Goal: Task Accomplishment & Management: Complete application form

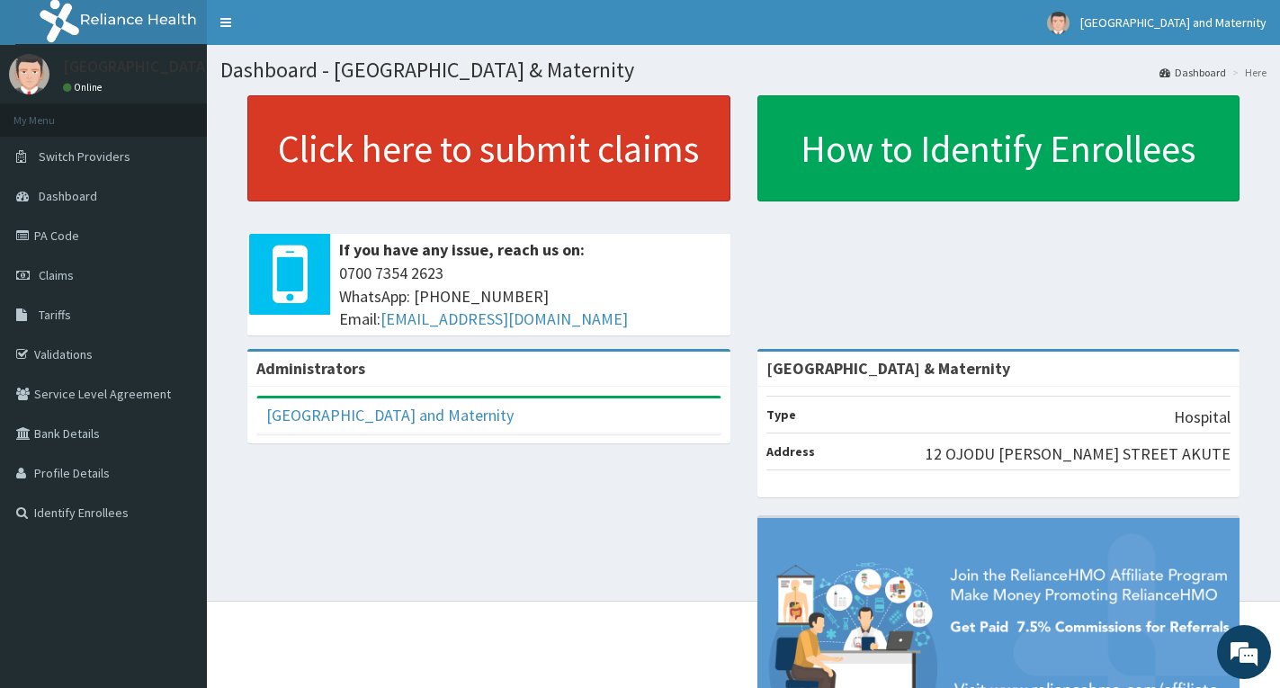
click at [415, 146] on link "Click here to submit claims" at bounding box center [488, 148] width 483 height 106
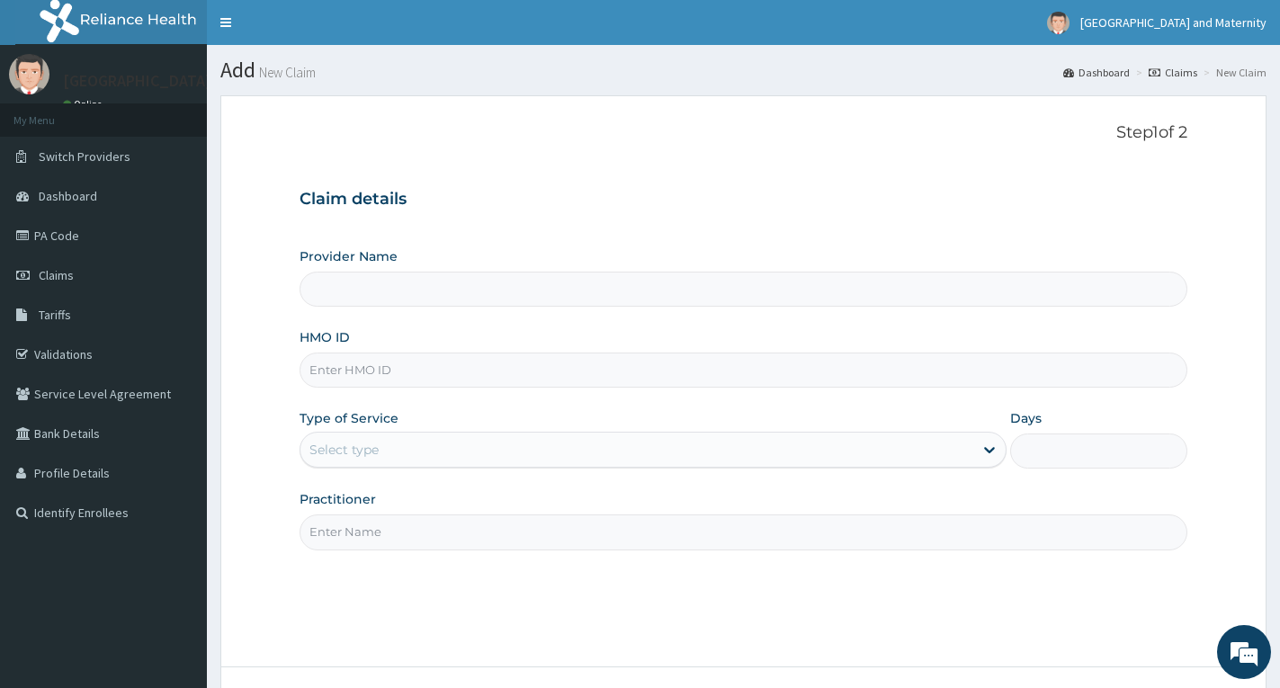
type input "[GEOGRAPHIC_DATA] & Maternity"
click at [419, 377] on input "HMO ID" at bounding box center [744, 370] width 888 height 35
type input "SBG/10076/B"
click at [413, 452] on div "Select type" at bounding box center [637, 450] width 673 height 29
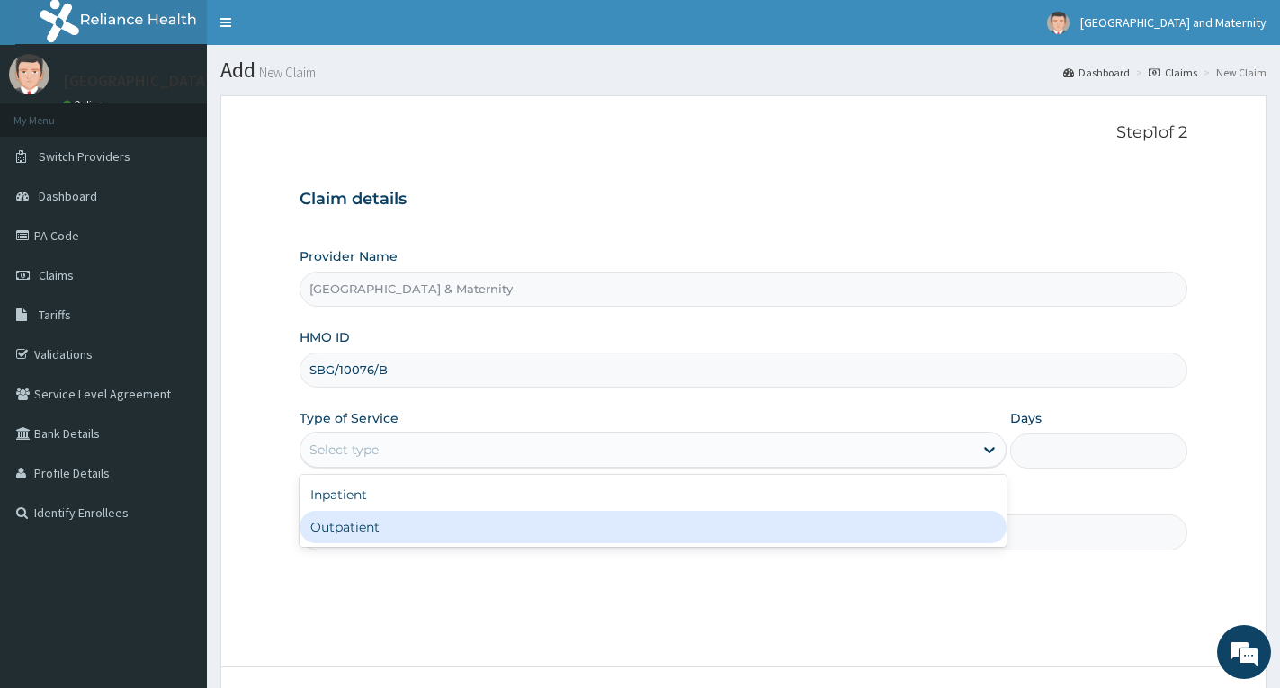
click at [406, 518] on div "Outpatient" at bounding box center [653, 527] width 707 height 32
type input "1"
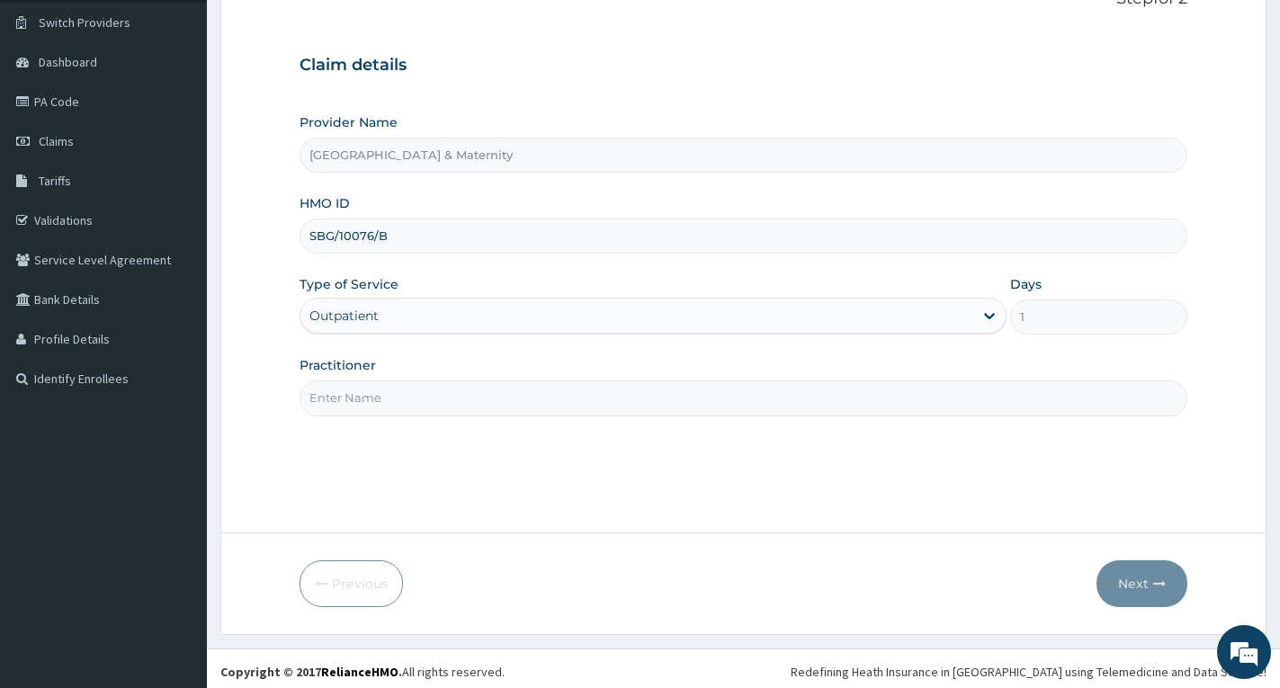
scroll to position [140, 0]
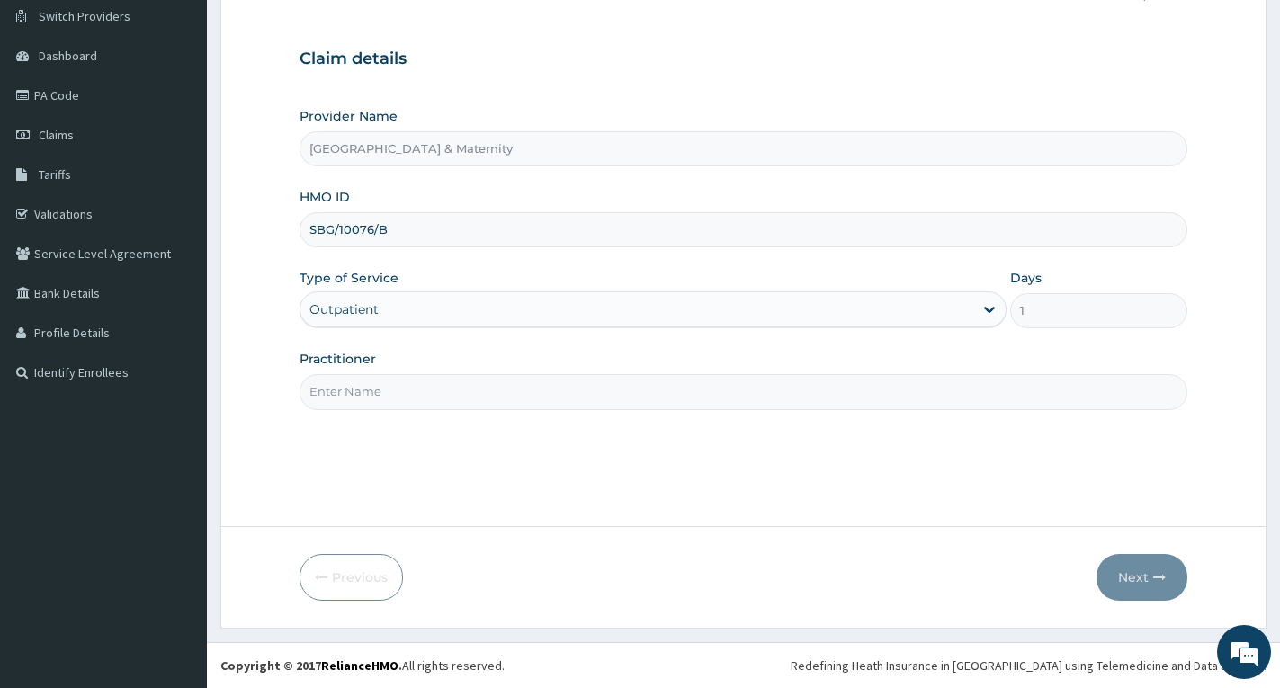
click at [443, 398] on input "Practitioner" at bounding box center [744, 391] width 888 height 35
type input "dr"
click at [1137, 582] on button "Next" at bounding box center [1142, 577] width 91 height 47
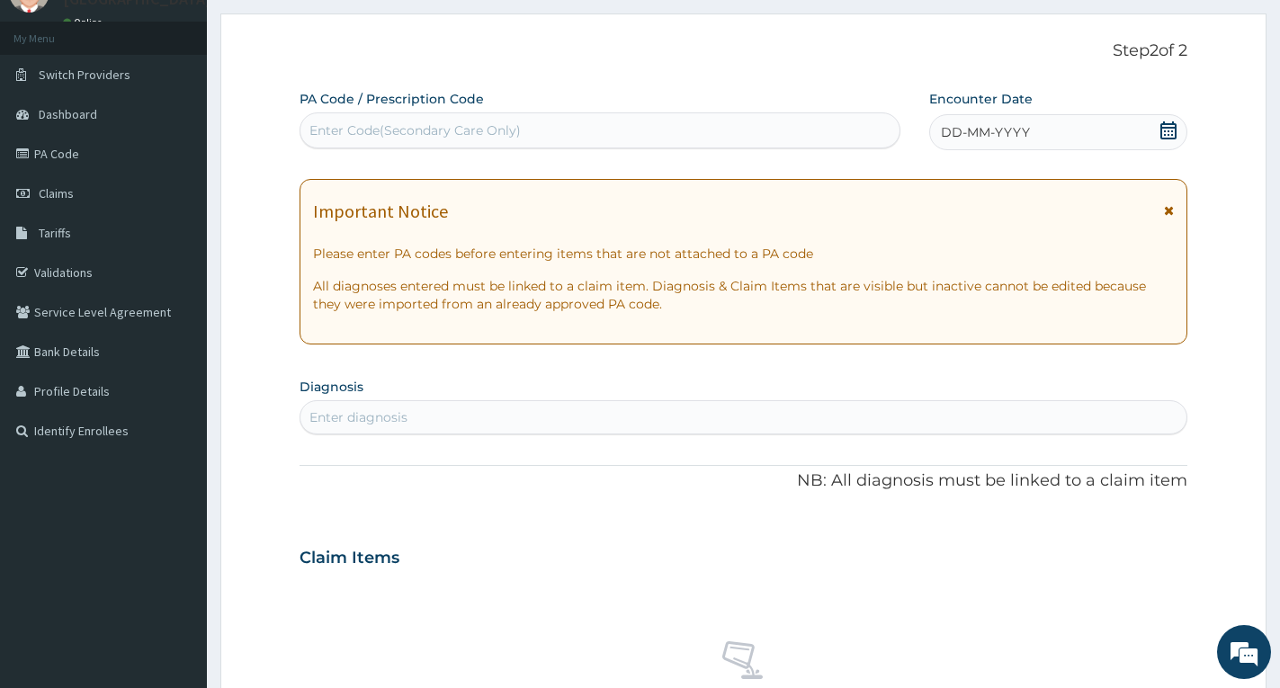
scroll to position [50, 0]
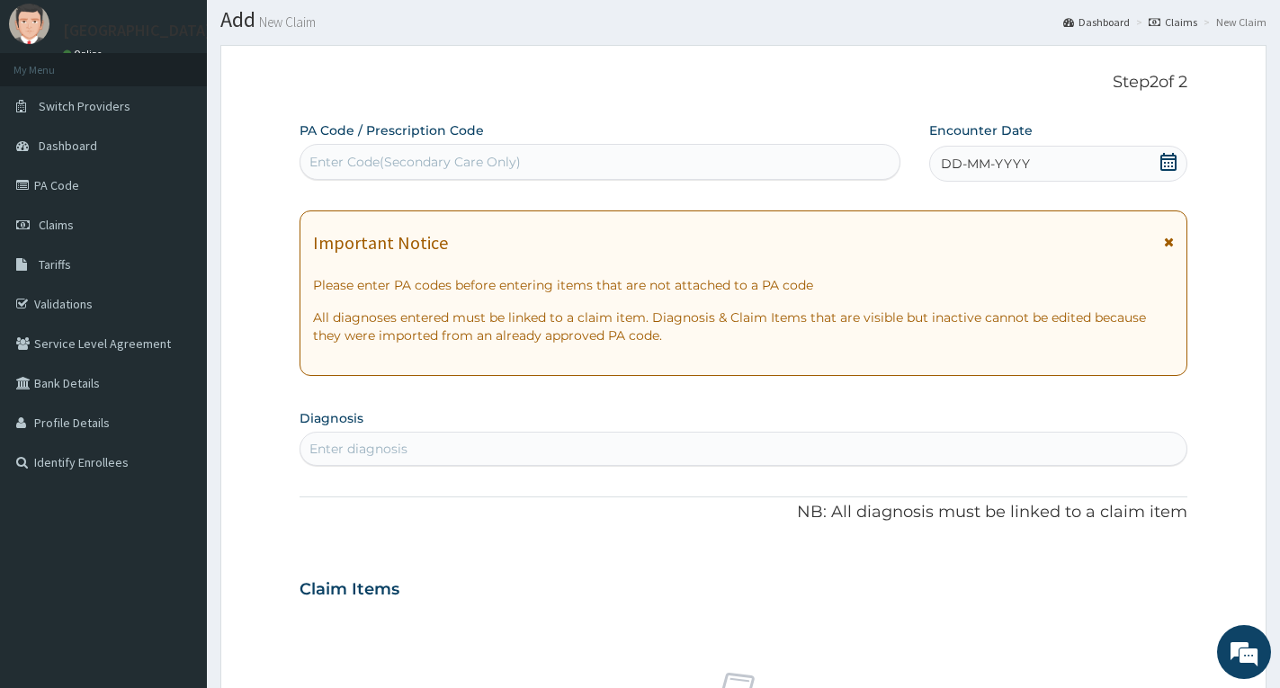
click at [1163, 164] on icon at bounding box center [1169, 162] width 18 height 18
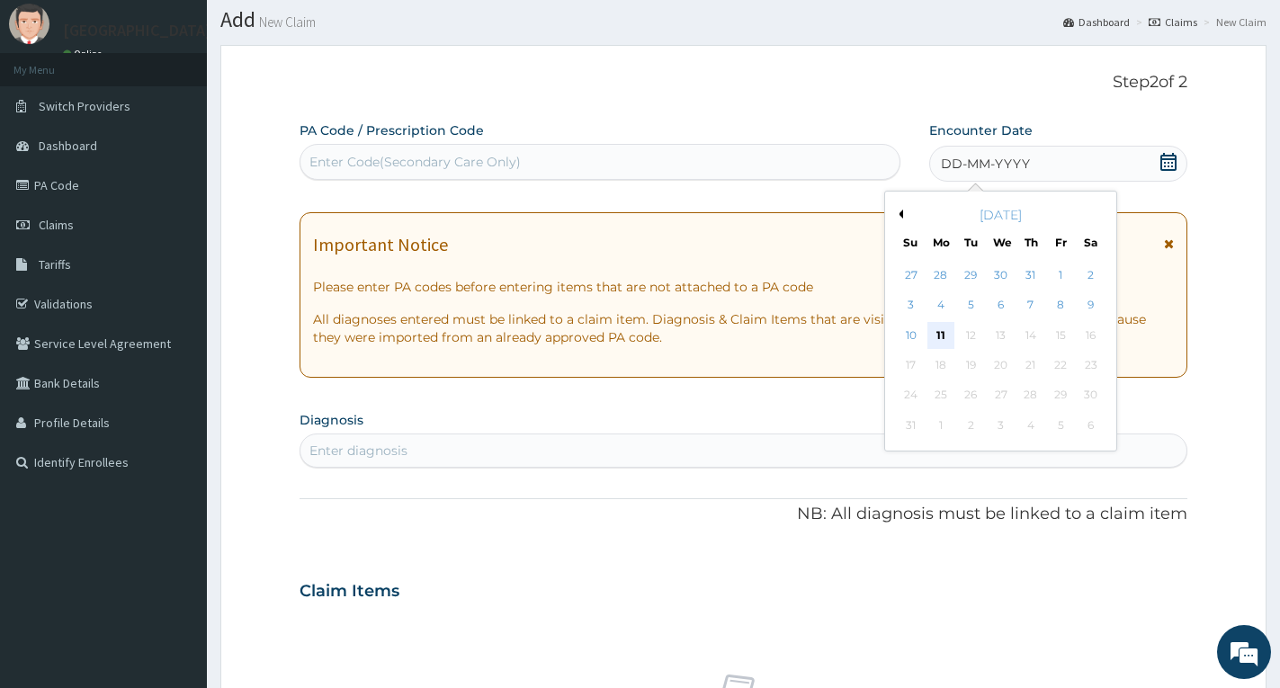
click at [942, 333] on div "11" at bounding box center [941, 335] width 27 height 27
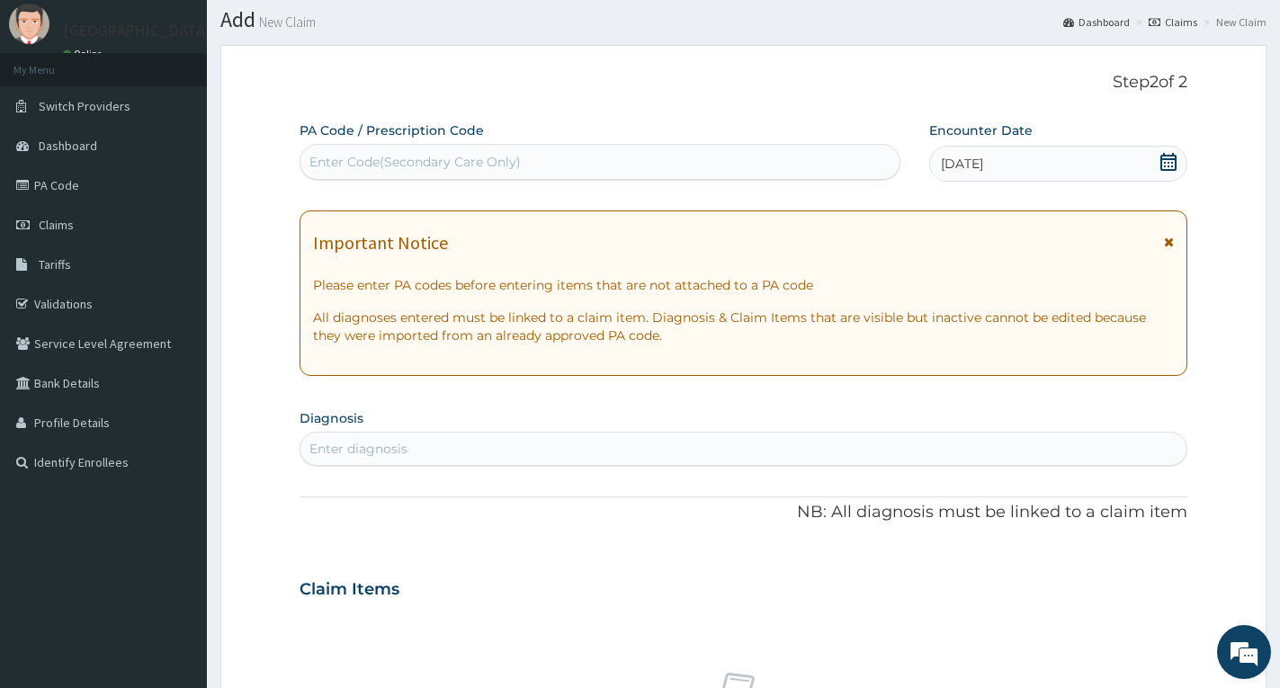
click at [582, 444] on div "Enter diagnosis" at bounding box center [744, 449] width 886 height 29
type input "typhoi"
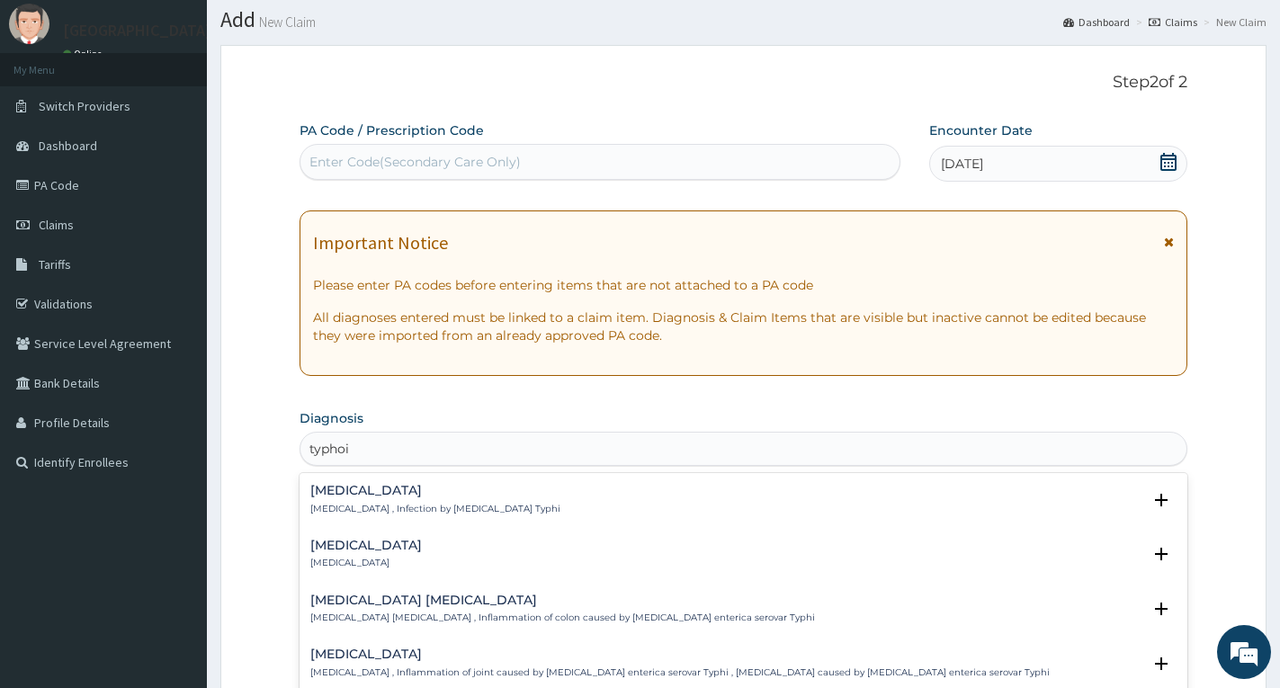
click at [411, 505] on p "[MEDICAL_DATA] , Infection by [MEDICAL_DATA] Typhi" at bounding box center [435, 509] width 250 height 13
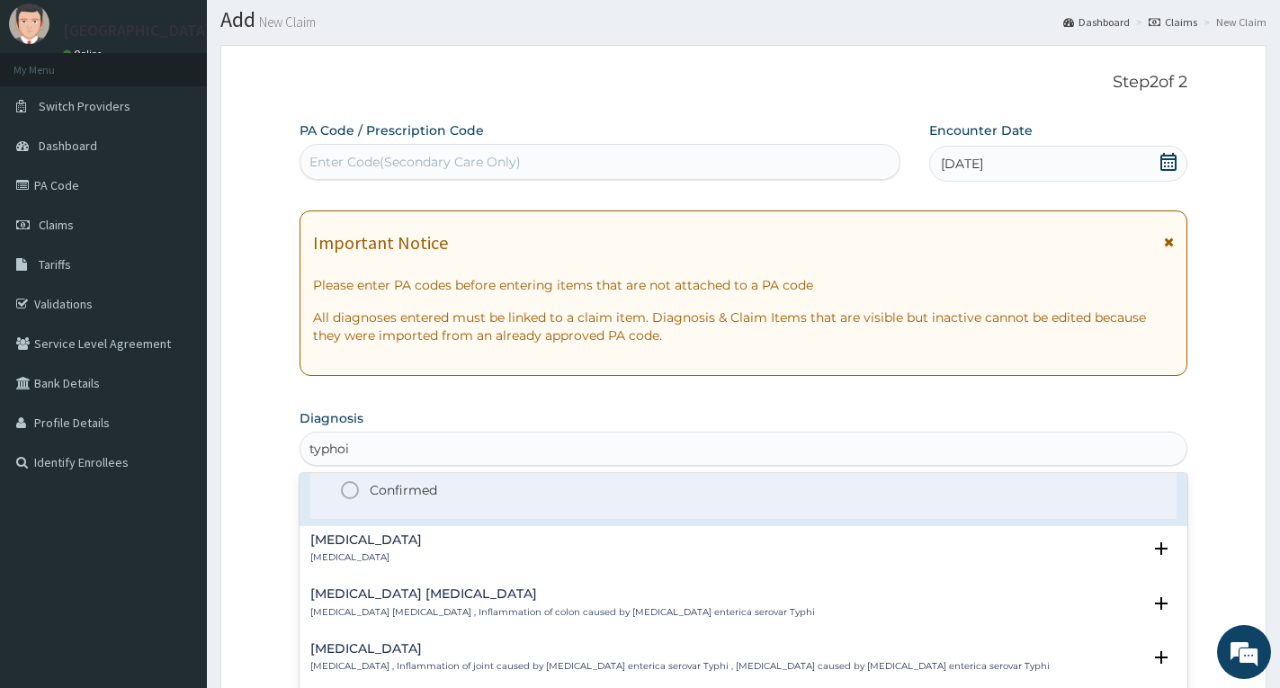
scroll to position [90, 0]
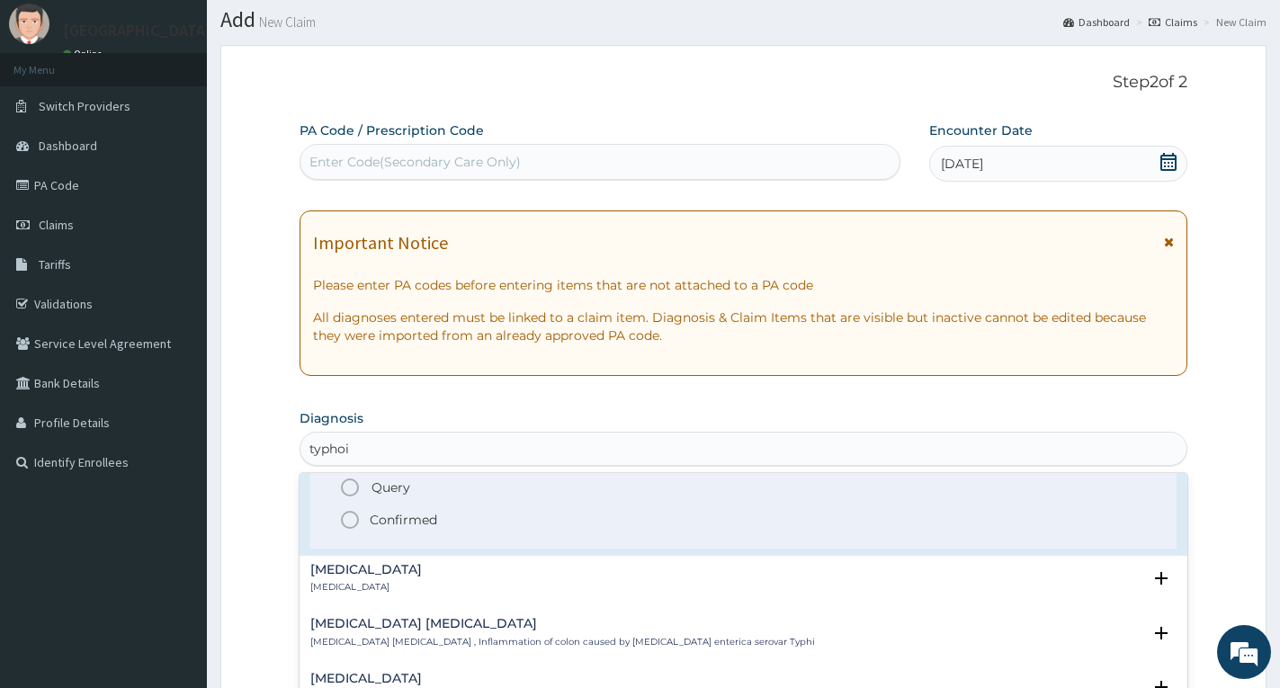
click at [382, 517] on p "Confirmed" at bounding box center [403, 520] width 67 height 18
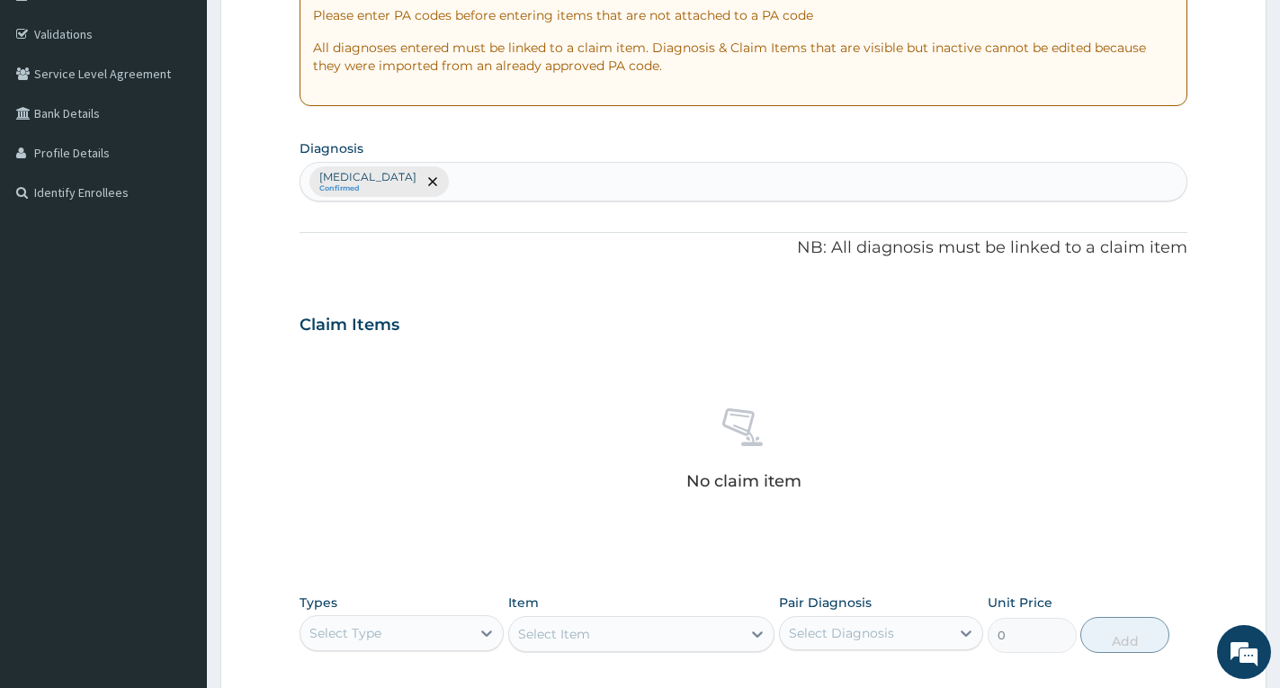
scroll to position [590, 0]
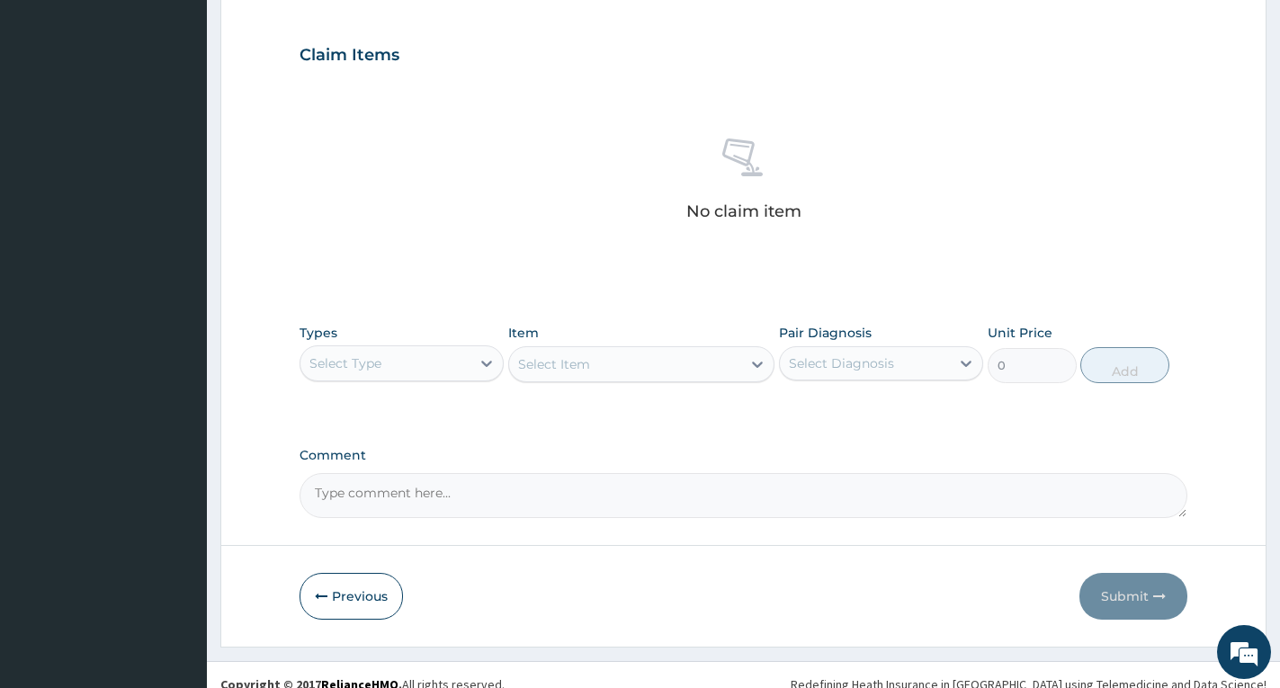
click at [405, 356] on div "Select Type" at bounding box center [386, 363] width 170 height 29
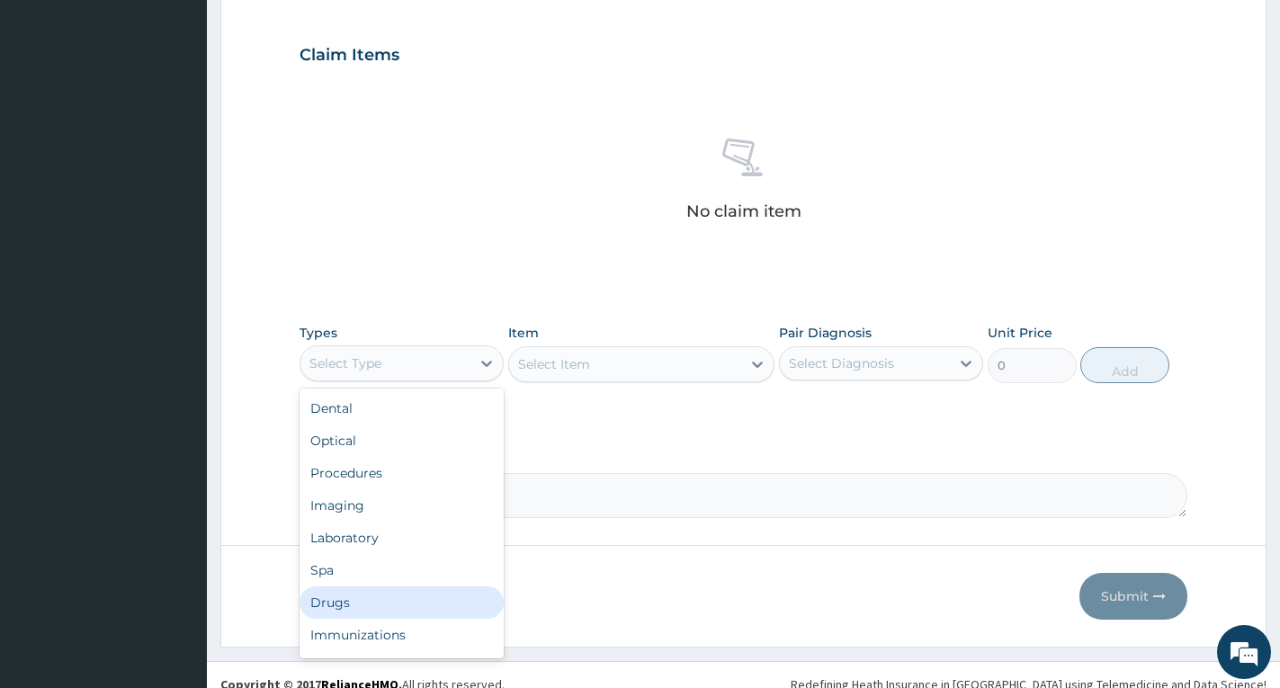
click at [394, 606] on div "Drugs" at bounding box center [402, 603] width 204 height 32
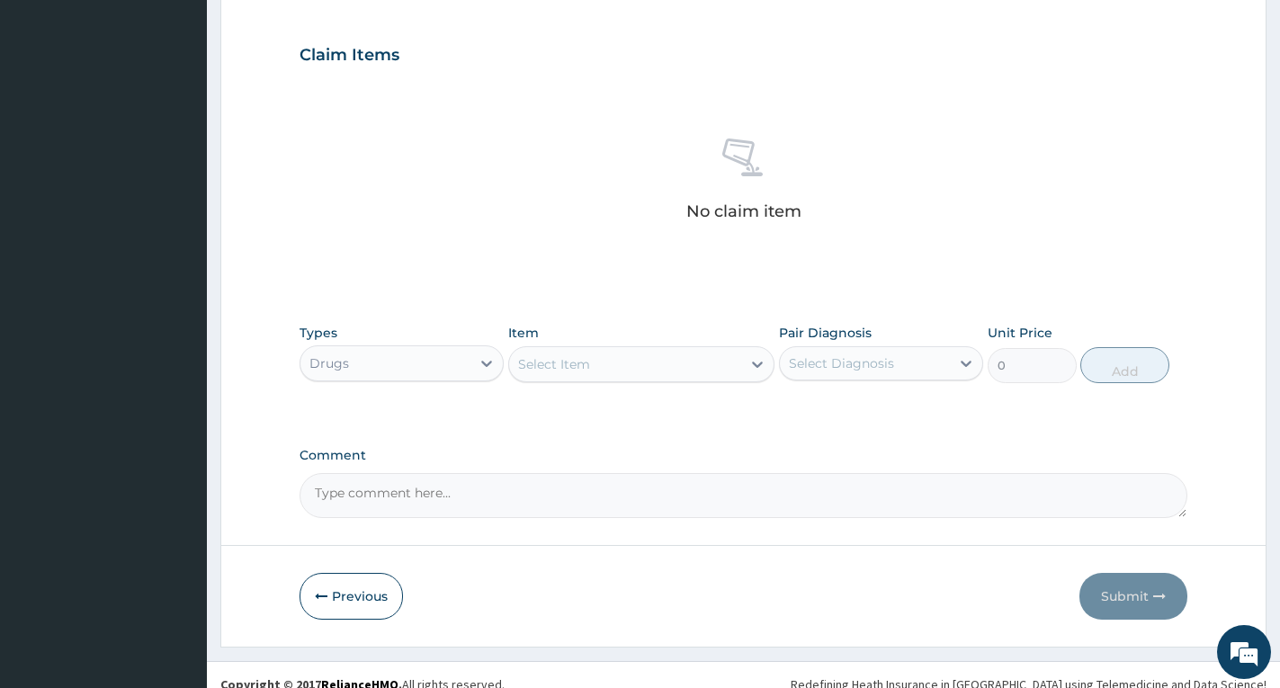
click at [611, 364] on div "Select Item" at bounding box center [625, 364] width 232 height 29
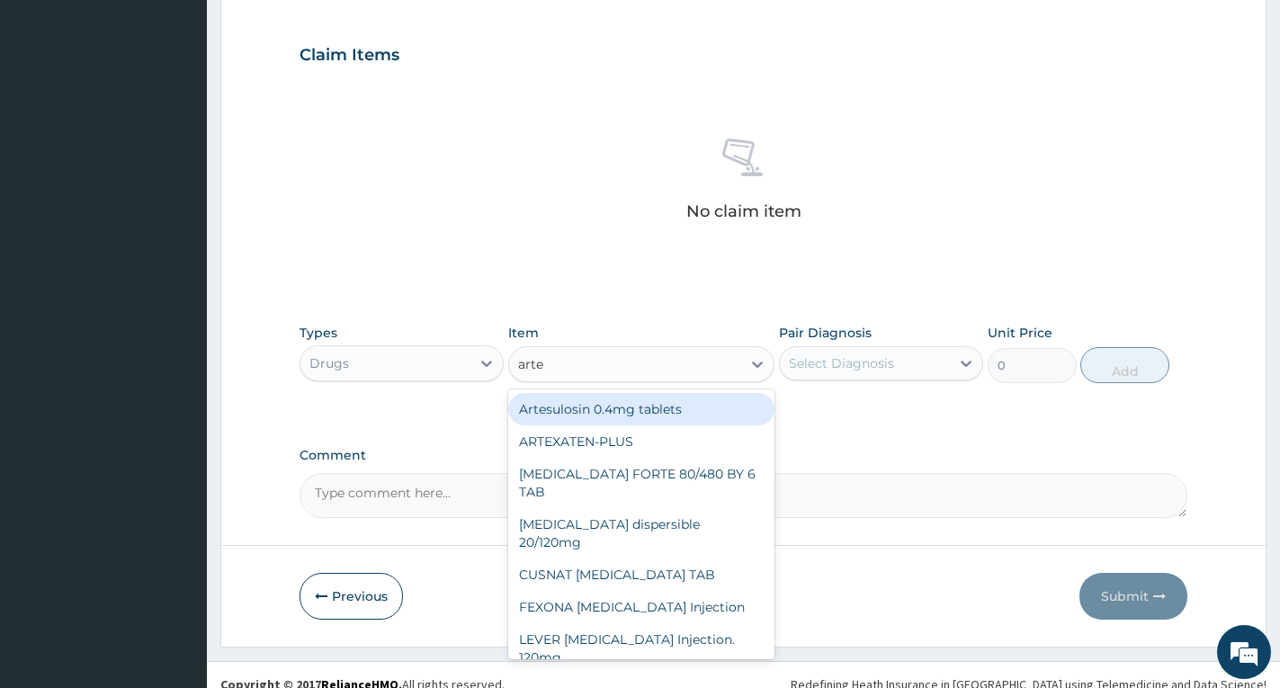
type input "artes"
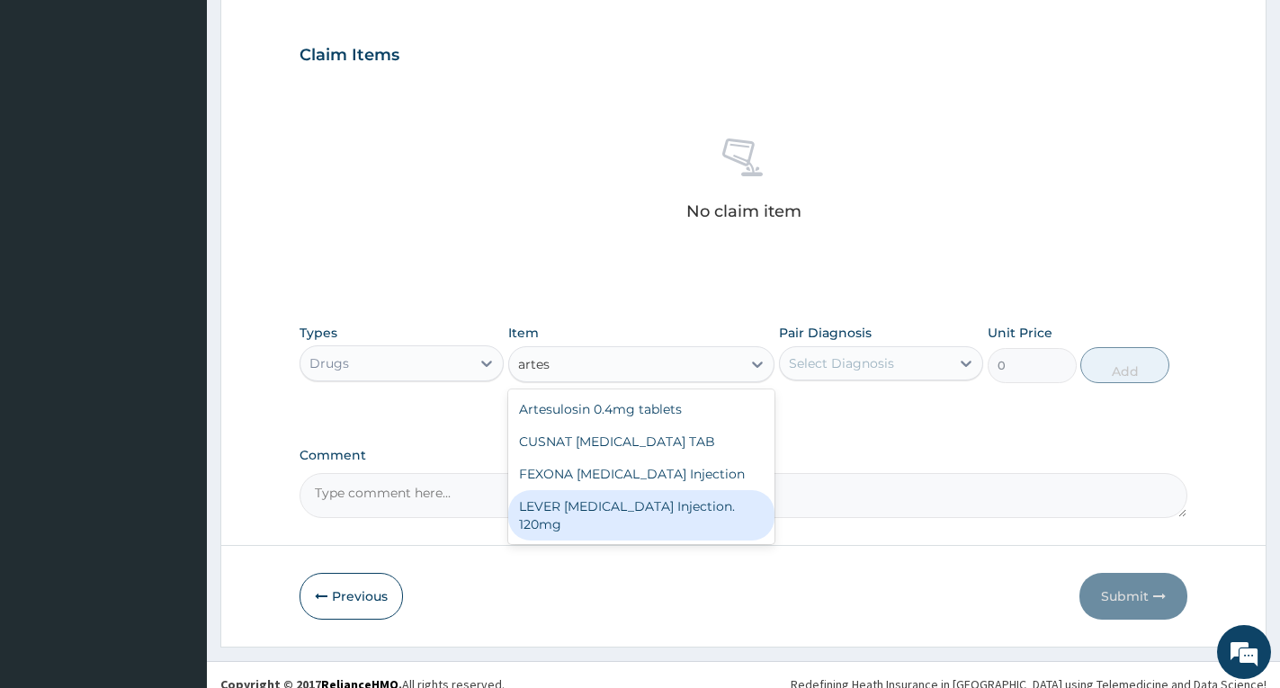
click at [674, 508] on div "LEVER [MEDICAL_DATA] Injection. 120mg" at bounding box center [641, 515] width 266 height 50
type input "2600"
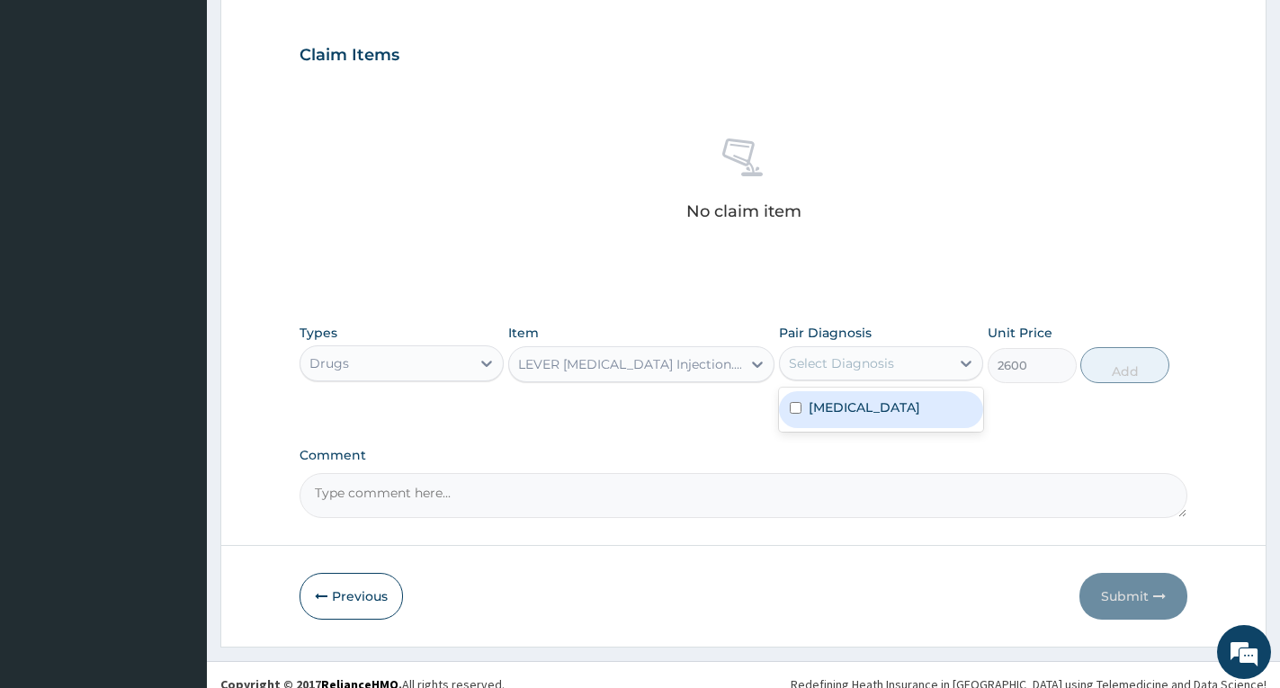
click at [868, 360] on div "Select Diagnosis" at bounding box center [841, 364] width 105 height 18
click at [849, 403] on label "[MEDICAL_DATA]" at bounding box center [865, 408] width 112 height 18
checkbox input "true"
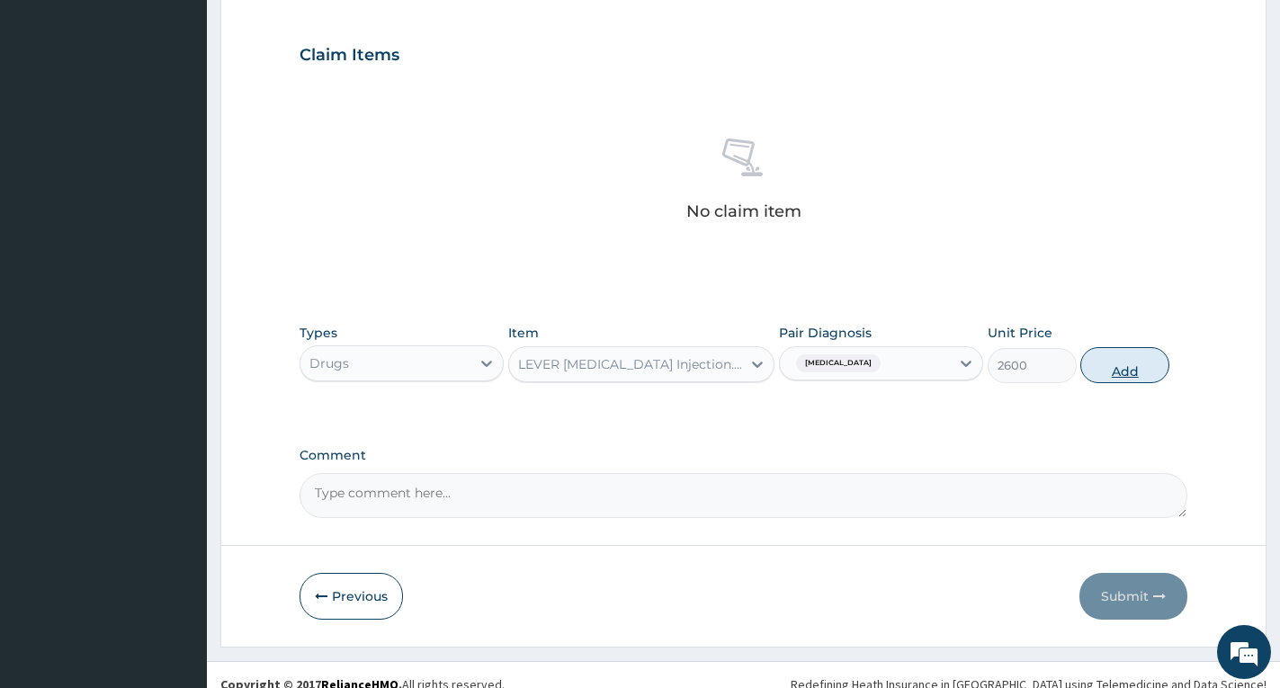
click at [1121, 374] on button "Add" at bounding box center [1125, 365] width 89 height 36
type input "0"
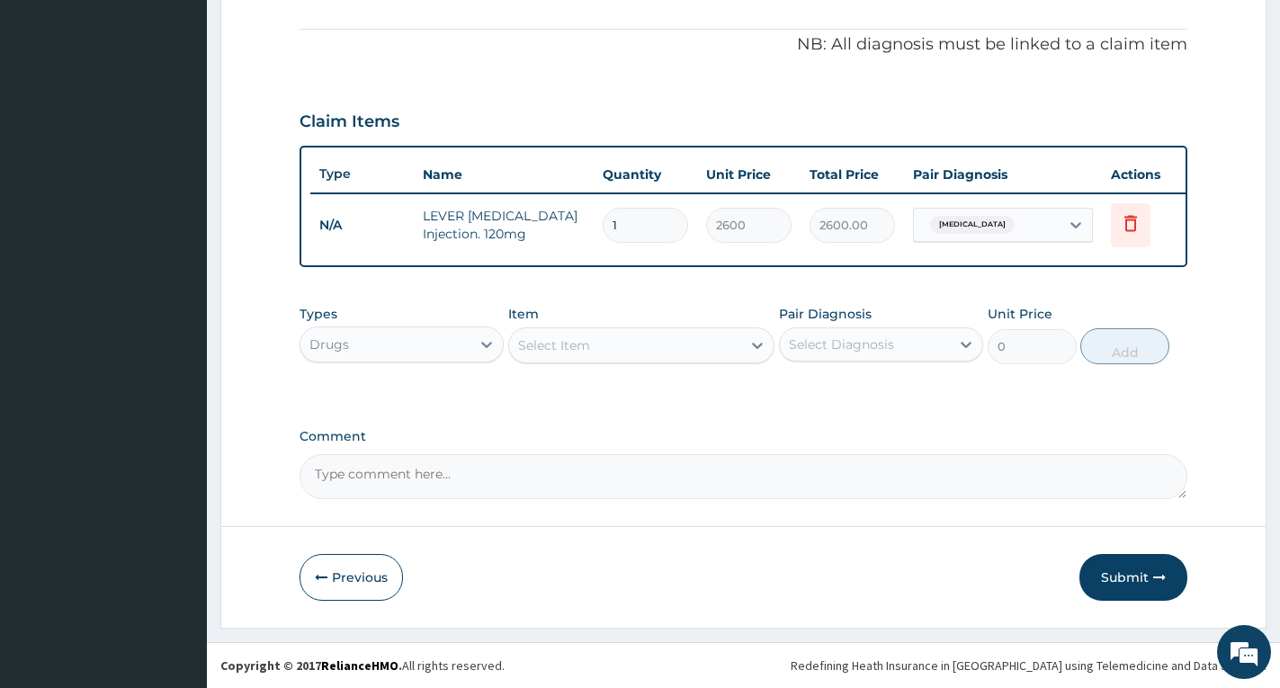
type input "0.00"
type input "3"
type input "7800.00"
type input "3"
click at [557, 343] on div "Select Item" at bounding box center [554, 346] width 72 height 18
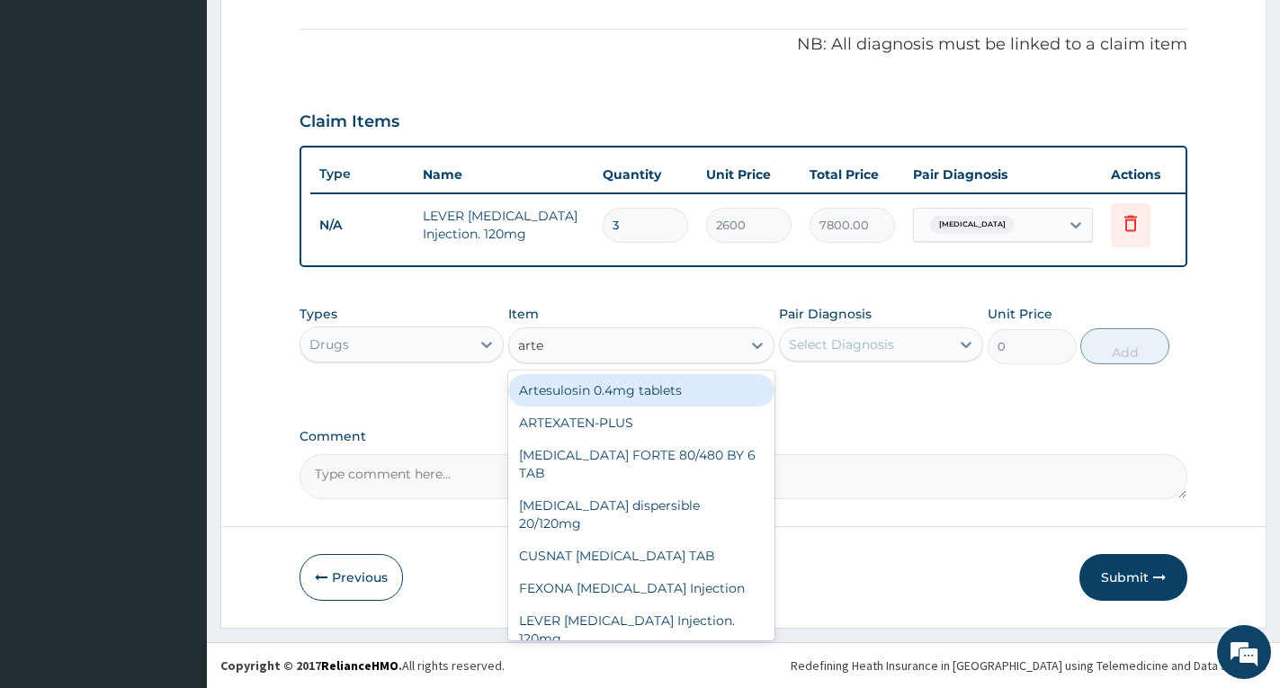
type input "artem"
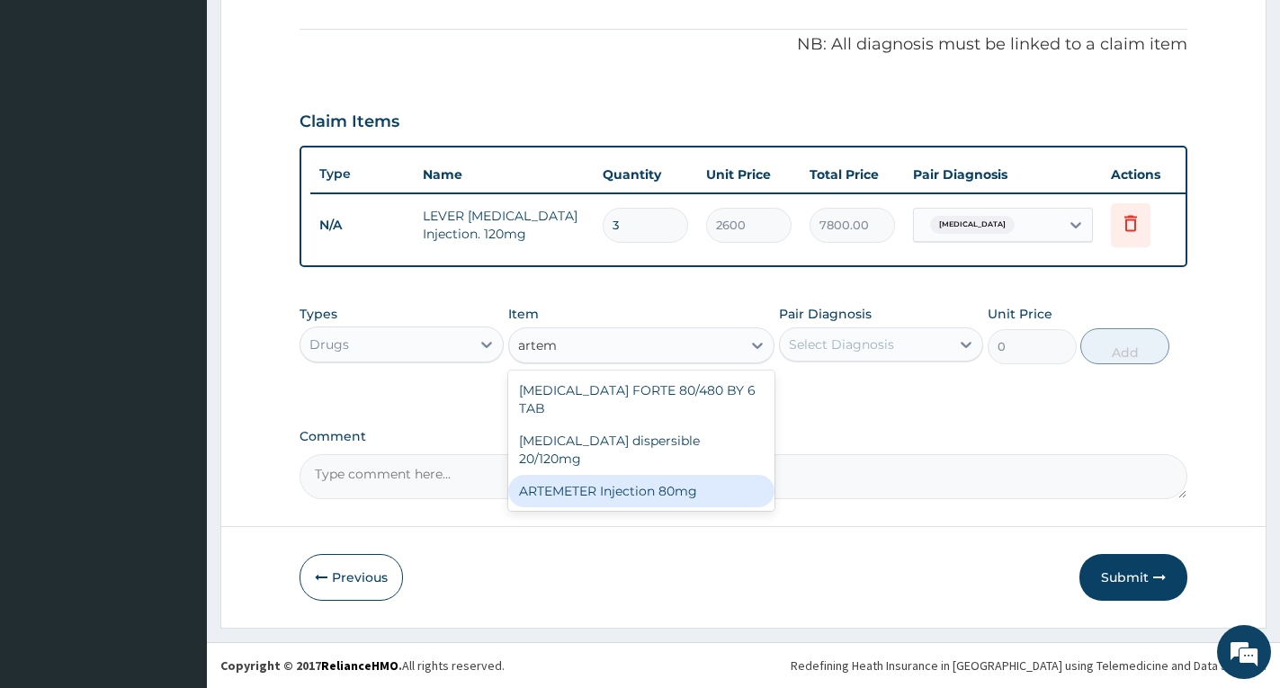
click at [577, 475] on div "ARTEMETER Injection 80mg" at bounding box center [641, 491] width 266 height 32
type input "946"
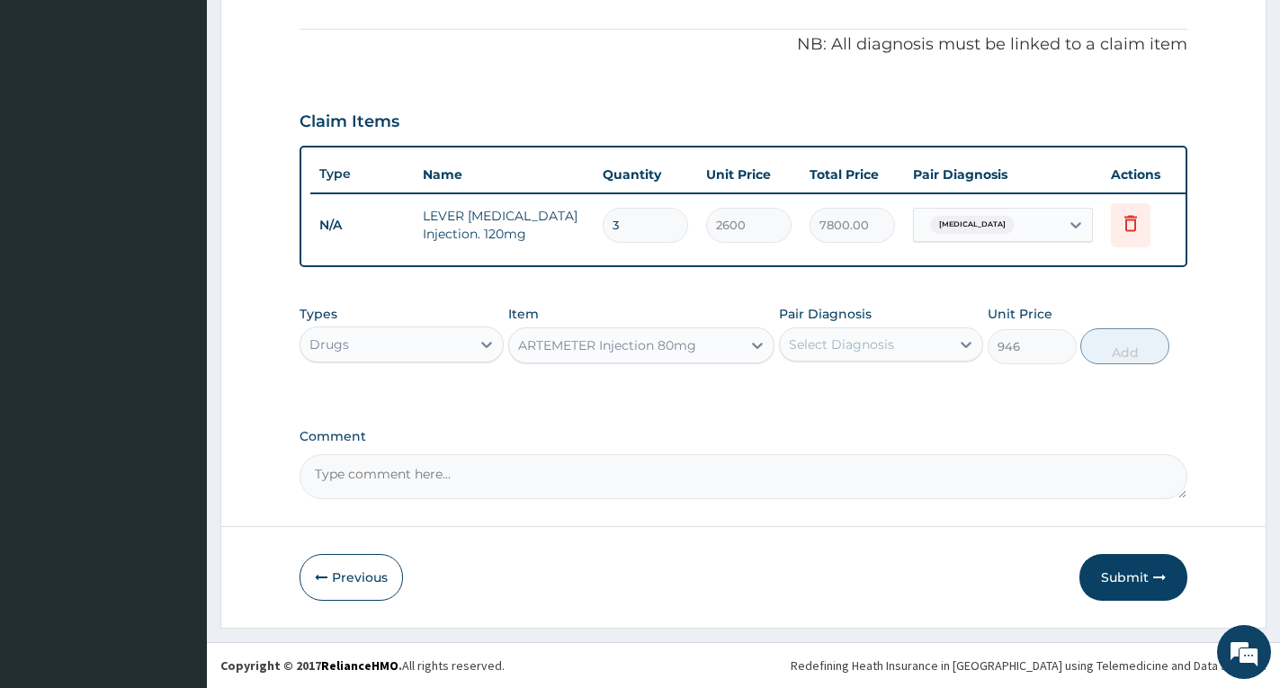
click at [819, 347] on div "Select Diagnosis" at bounding box center [841, 345] width 105 height 18
click at [831, 397] on label "[MEDICAL_DATA]" at bounding box center [865, 389] width 112 height 18
checkbox input "true"
click at [1123, 350] on button "Add" at bounding box center [1125, 346] width 89 height 36
type input "0"
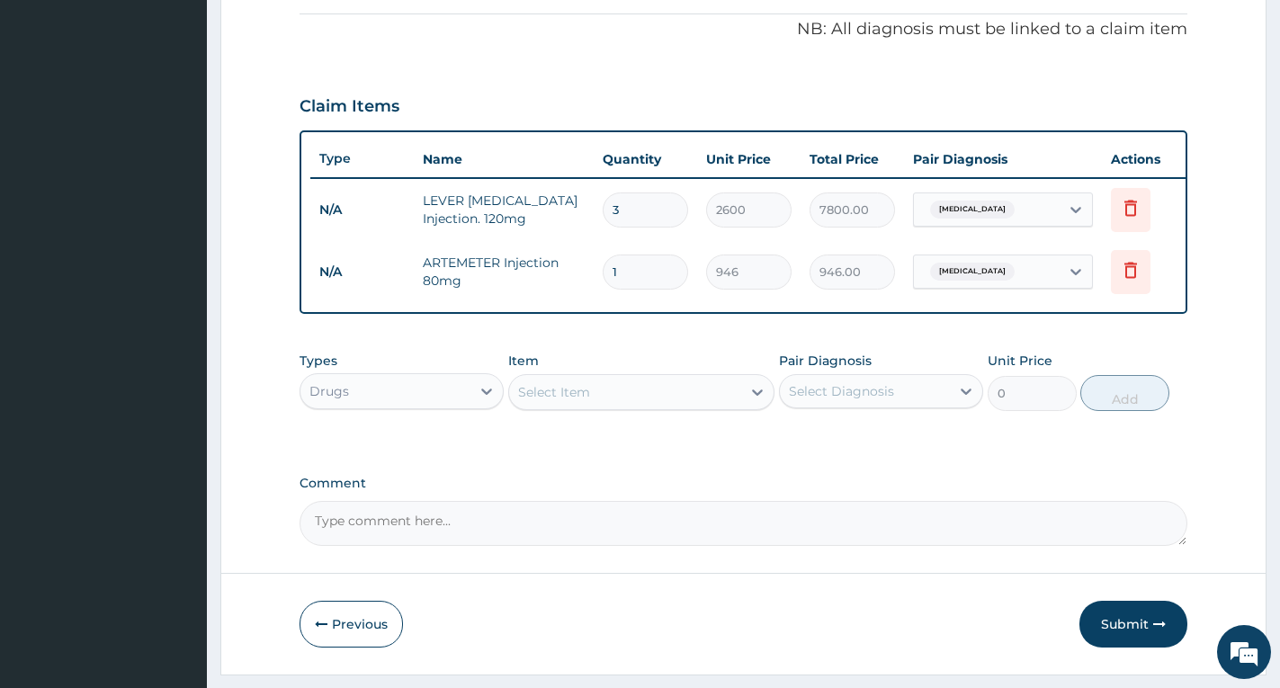
type input "0.00"
type input "6"
type input "5676.00"
type input "6"
click at [1134, 272] on icon at bounding box center [1131, 270] width 22 height 22
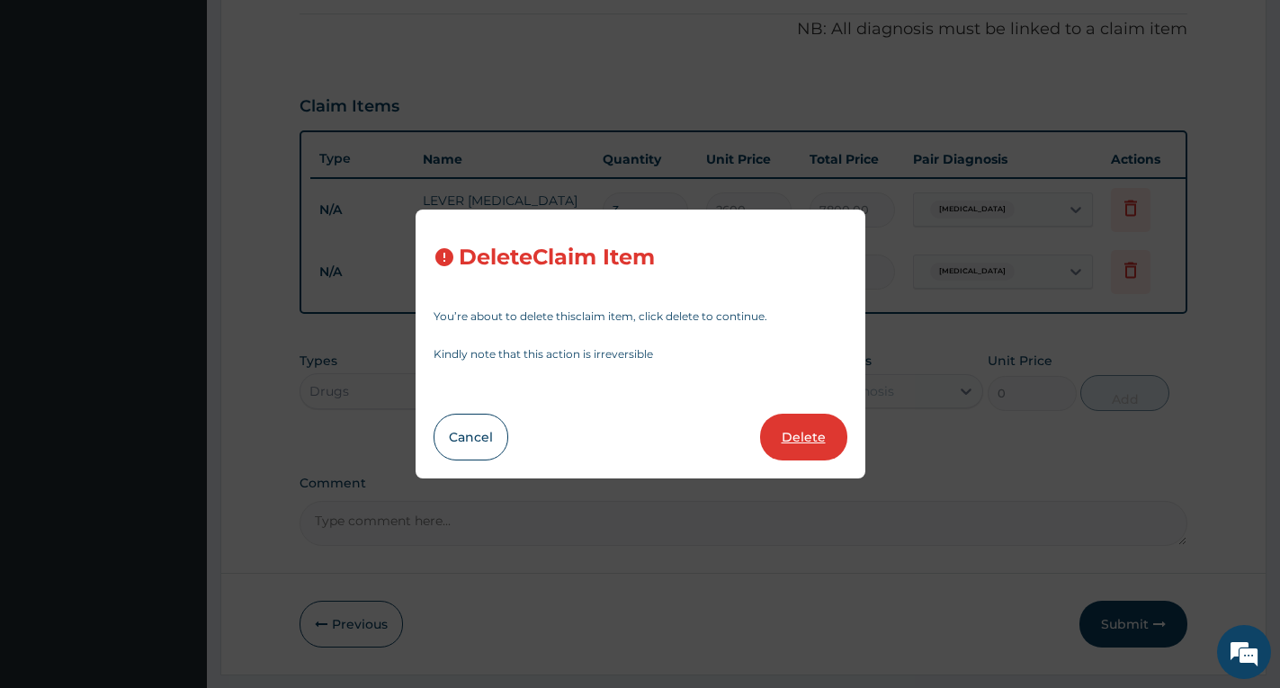
click at [815, 438] on button "Delete" at bounding box center [803, 437] width 87 height 47
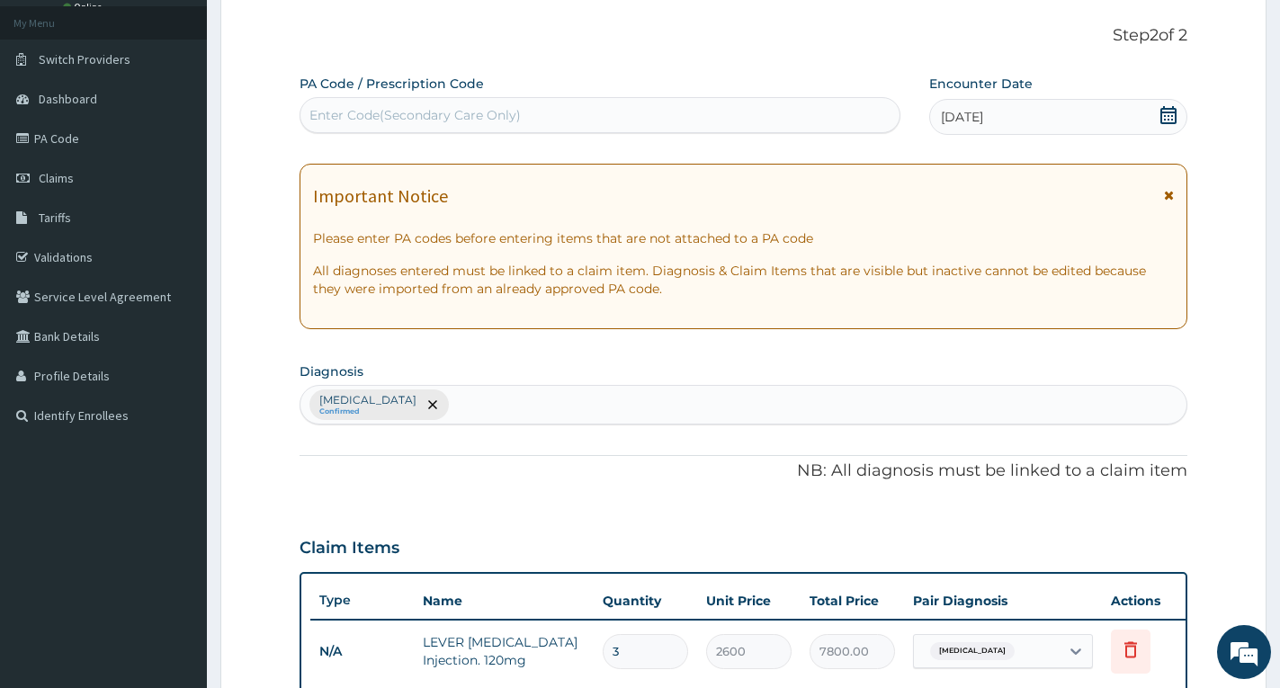
scroll to position [90, 0]
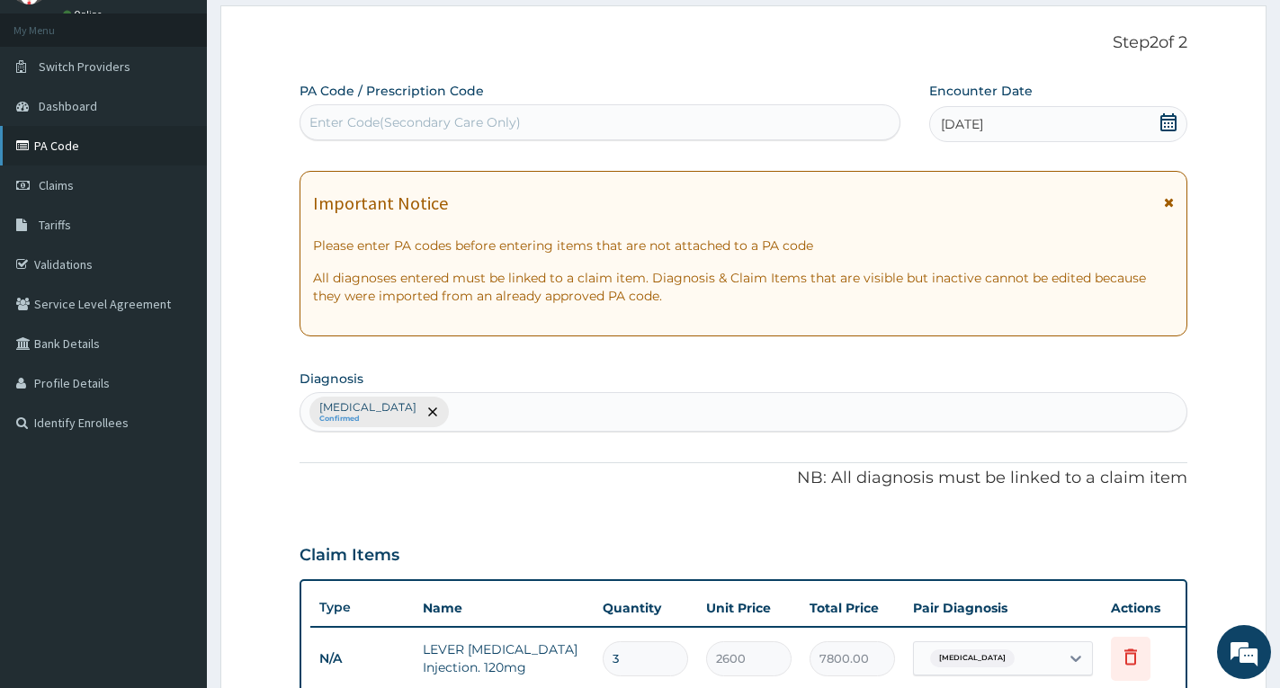
click at [45, 150] on link "PA Code" at bounding box center [103, 146] width 207 height 40
